Goal: Find contact information: Find contact information

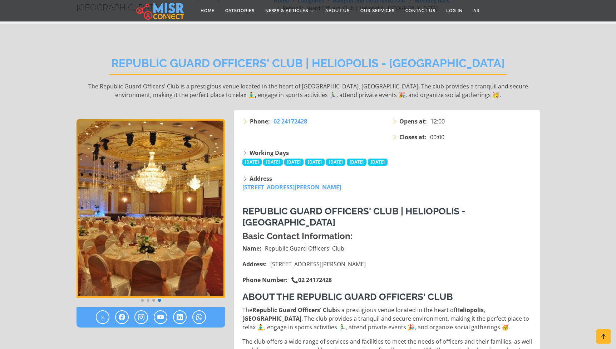
scroll to position [44, 0]
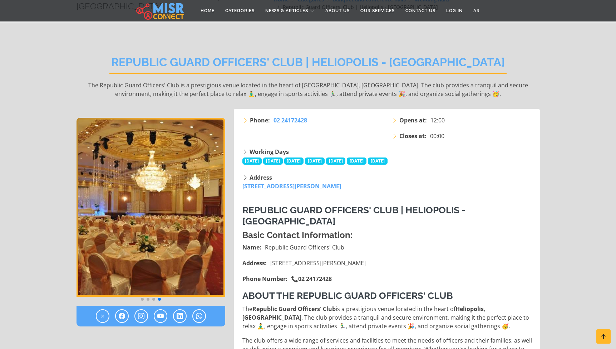
click at [154, 298] on span "Go to slide 3" at bounding box center [153, 298] width 3 height 3
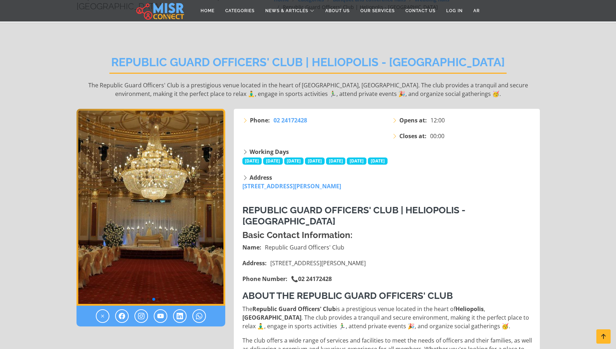
click at [148, 299] on span "Go to slide 2" at bounding box center [148, 298] width 3 height 3
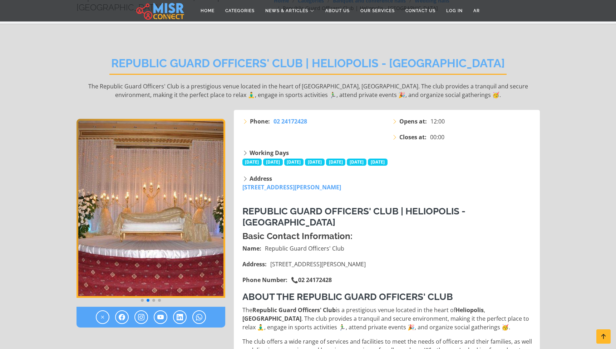
click at [143, 299] on span "Go to slide 1" at bounding box center [142, 300] width 3 height 3
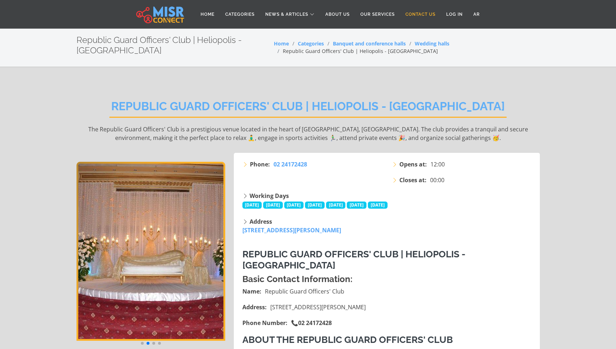
click at [426, 15] on link "Contact Us" at bounding box center [420, 15] width 41 height 14
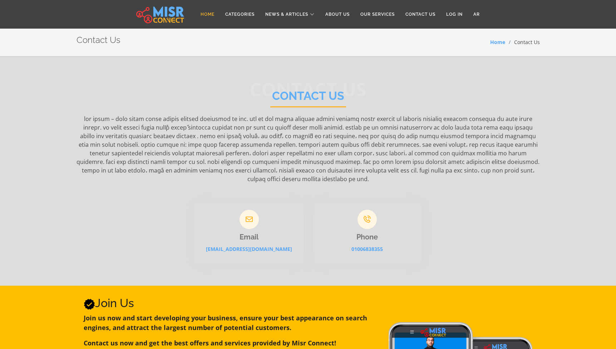
click at [209, 15] on link "Home" at bounding box center [207, 15] width 25 height 14
